Goal: Check status: Check status

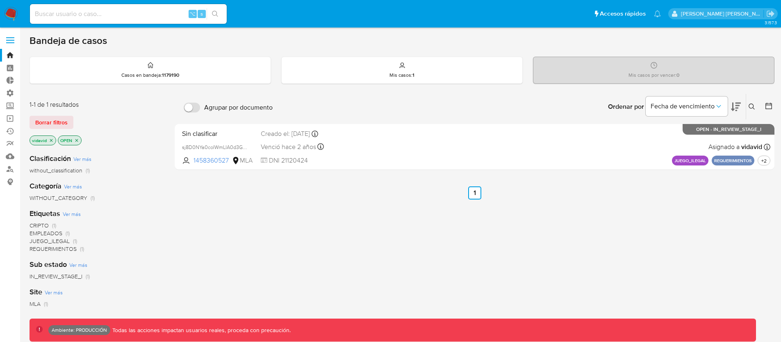
click at [137, 16] on input at bounding box center [128, 14] width 197 height 11
paste input "236628730"
type input "236628730"
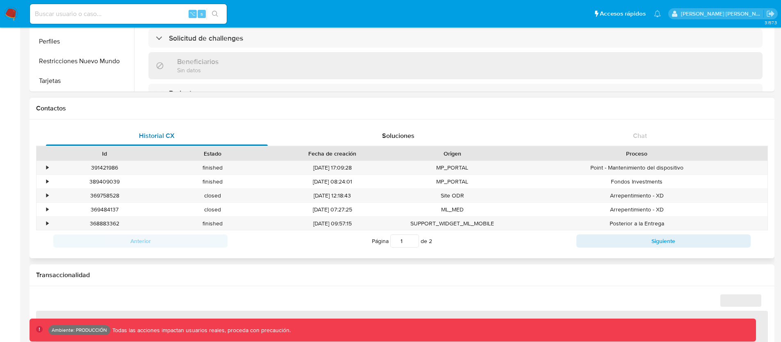
scroll to position [461, 0]
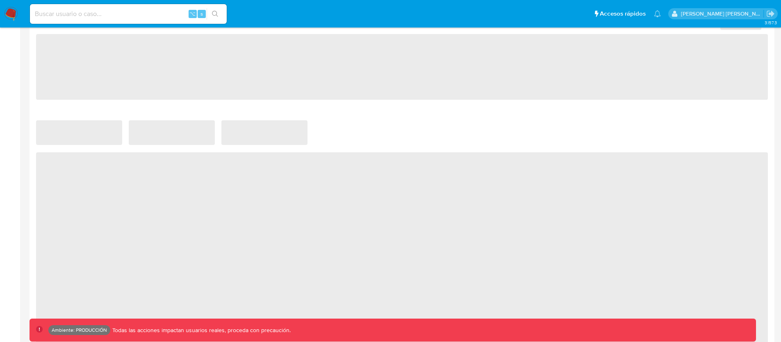
select select "10"
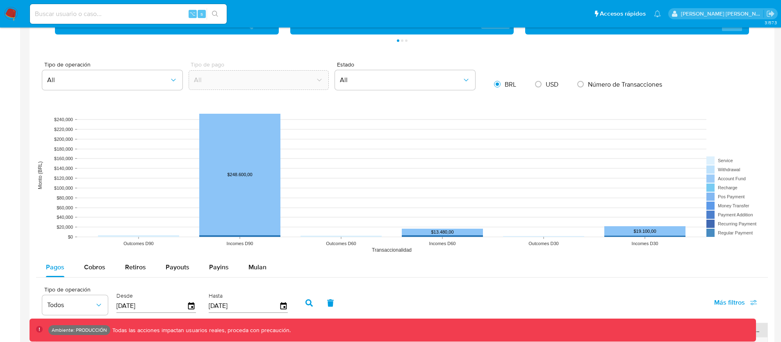
scroll to position [549, 0]
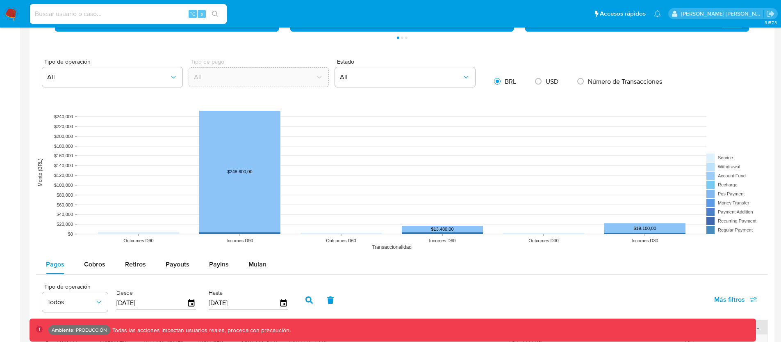
click at [124, 16] on input at bounding box center [128, 14] width 197 height 11
paste input "663983126"
type input "663983126"
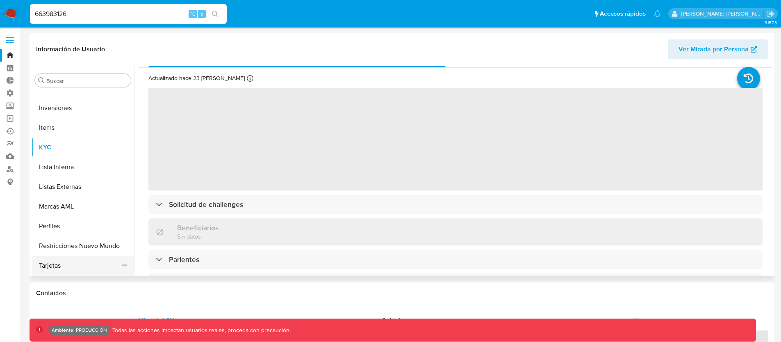
scroll to position [98, 0]
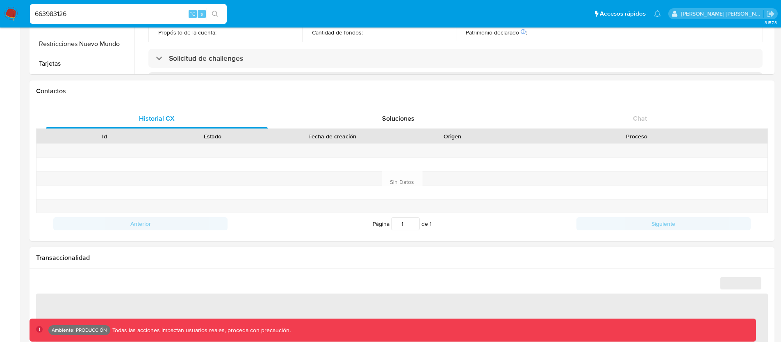
select select "10"
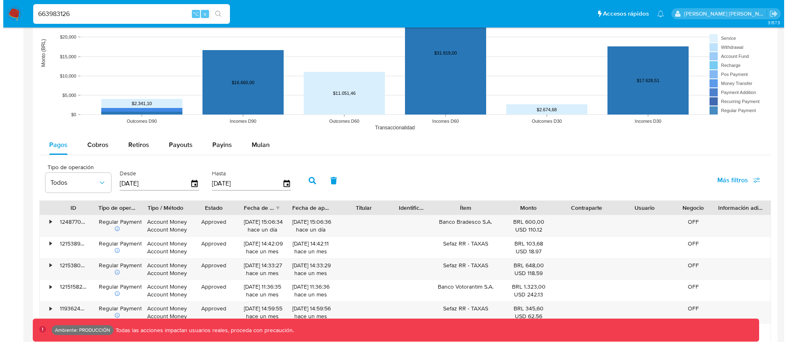
scroll to position [673, 0]
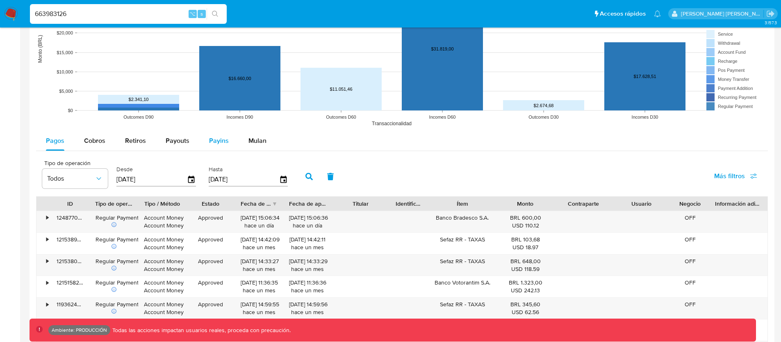
click at [205, 145] on button "Payins" at bounding box center [218, 141] width 39 height 20
select select "10"
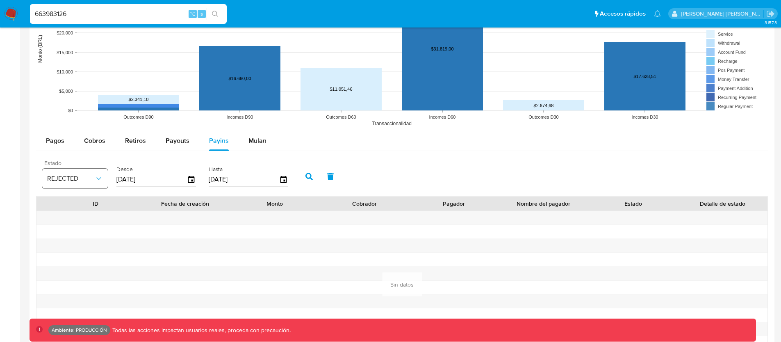
click at [96, 177] on icon "button" at bounding box center [99, 178] width 8 height 8
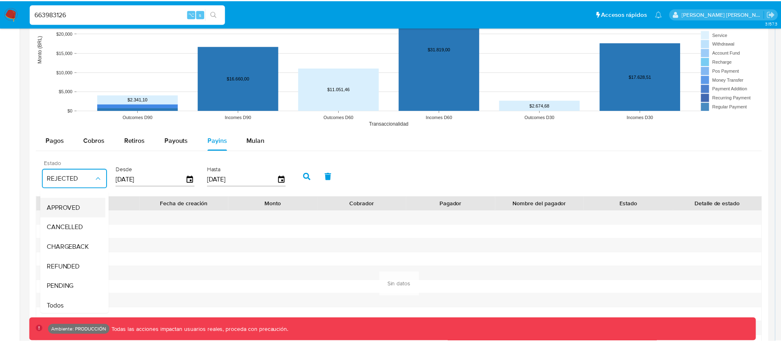
scroll to position [60, 0]
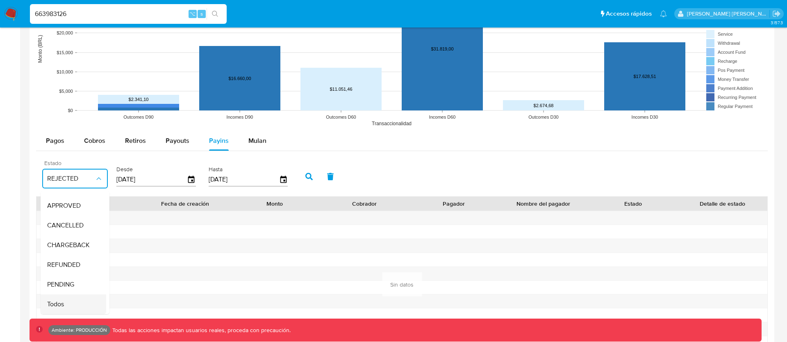
click at [63, 300] on span "Todos" at bounding box center [55, 304] width 17 height 8
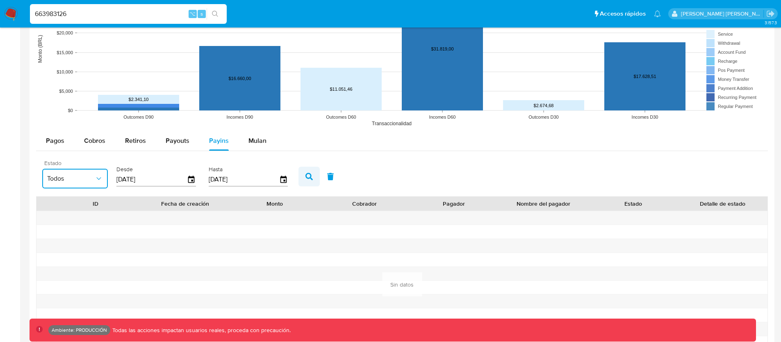
click at [301, 178] on button "button" at bounding box center [309, 177] width 21 height 20
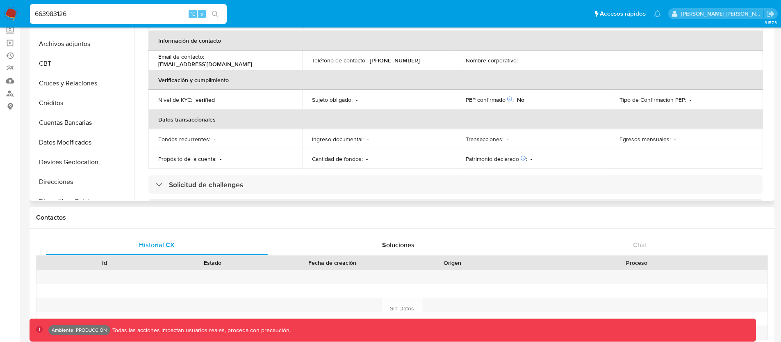
scroll to position [0, 0]
click at [64, 15] on input "663983126" at bounding box center [128, 14] width 197 height 11
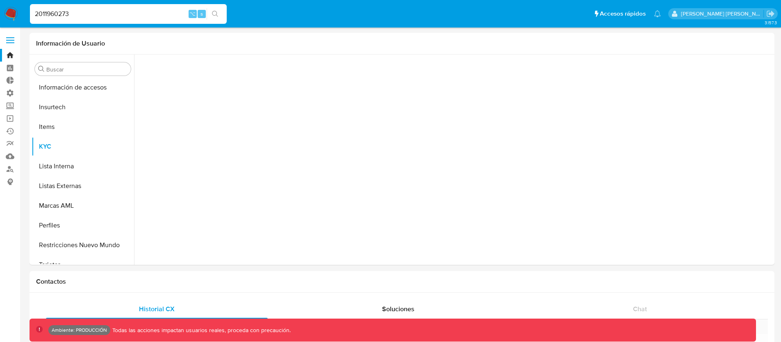
scroll to position [347, 0]
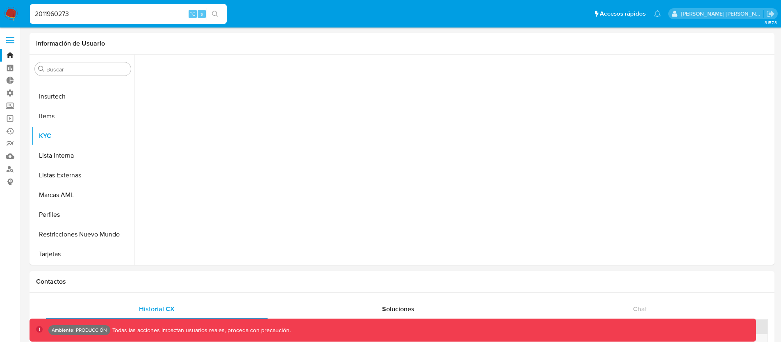
click at [71, 9] on input "2011960273" at bounding box center [128, 14] width 197 height 11
click at [75, 11] on input "2011960273" at bounding box center [128, 14] width 197 height 11
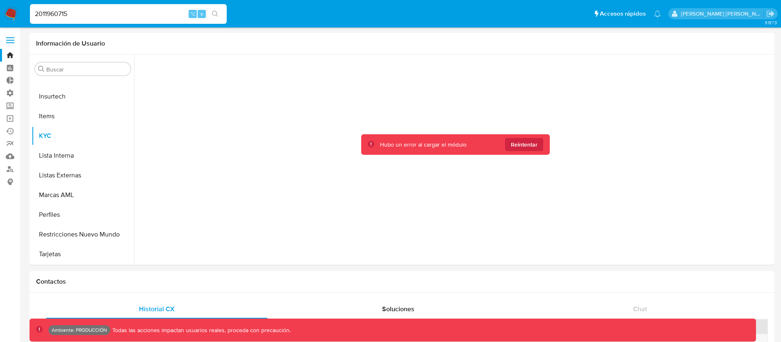
type input "2011960715"
click at [88, 16] on input "2011960715" at bounding box center [128, 14] width 197 height 11
click at [313, 116] on div at bounding box center [456, 158] width 634 height 206
click at [75, 16] on input "2011960715" at bounding box center [128, 14] width 197 height 11
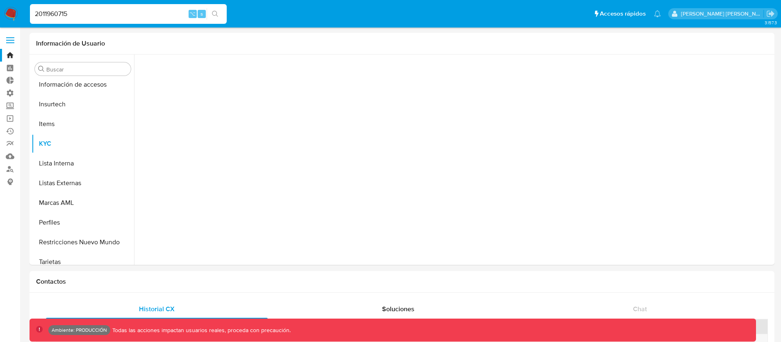
scroll to position [347, 0]
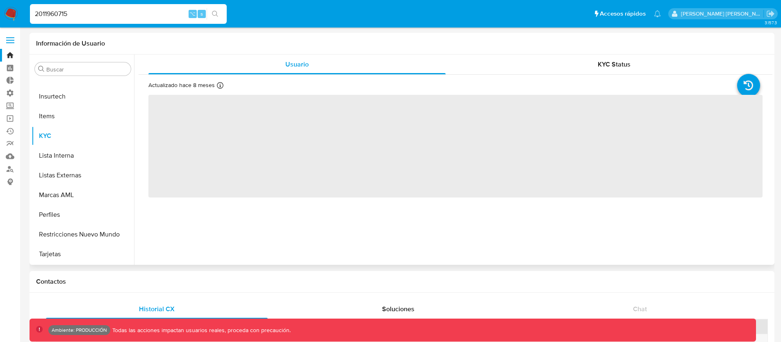
select select "10"
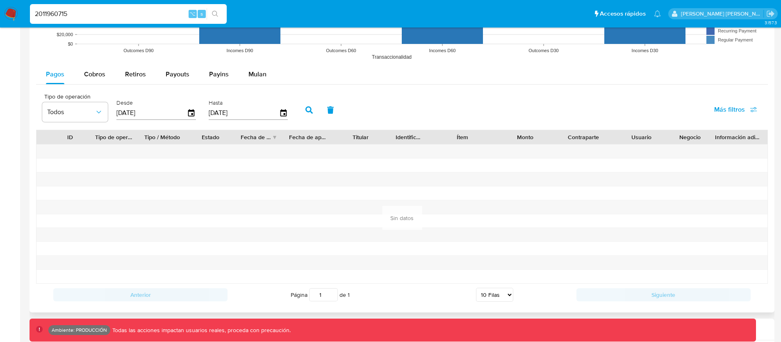
scroll to position [724, 0]
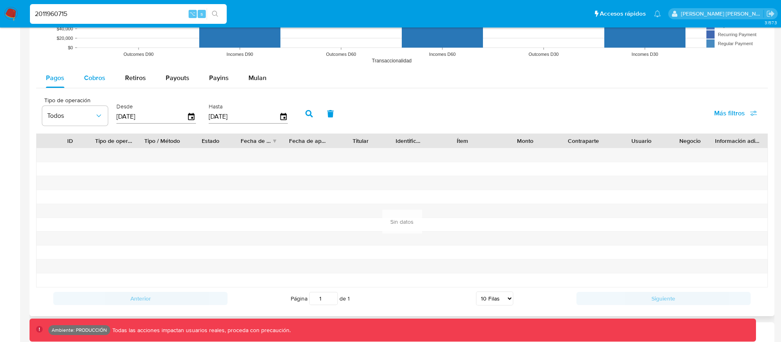
click at [103, 82] on span "Cobros" at bounding box center [94, 77] width 21 height 9
select select "10"
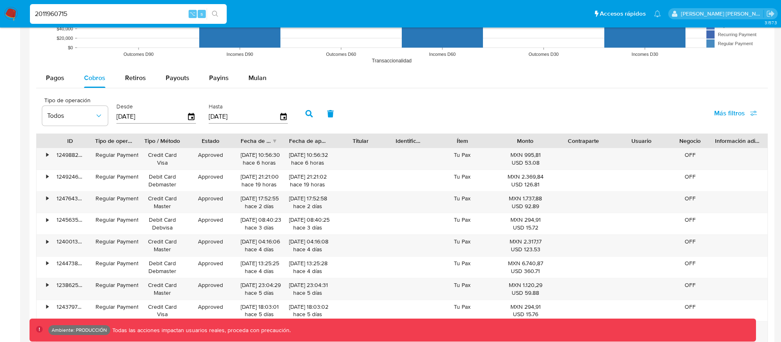
click at [43, 13] on input "2011960715" at bounding box center [128, 14] width 197 height 11
